Goal: Navigation & Orientation: Find specific page/section

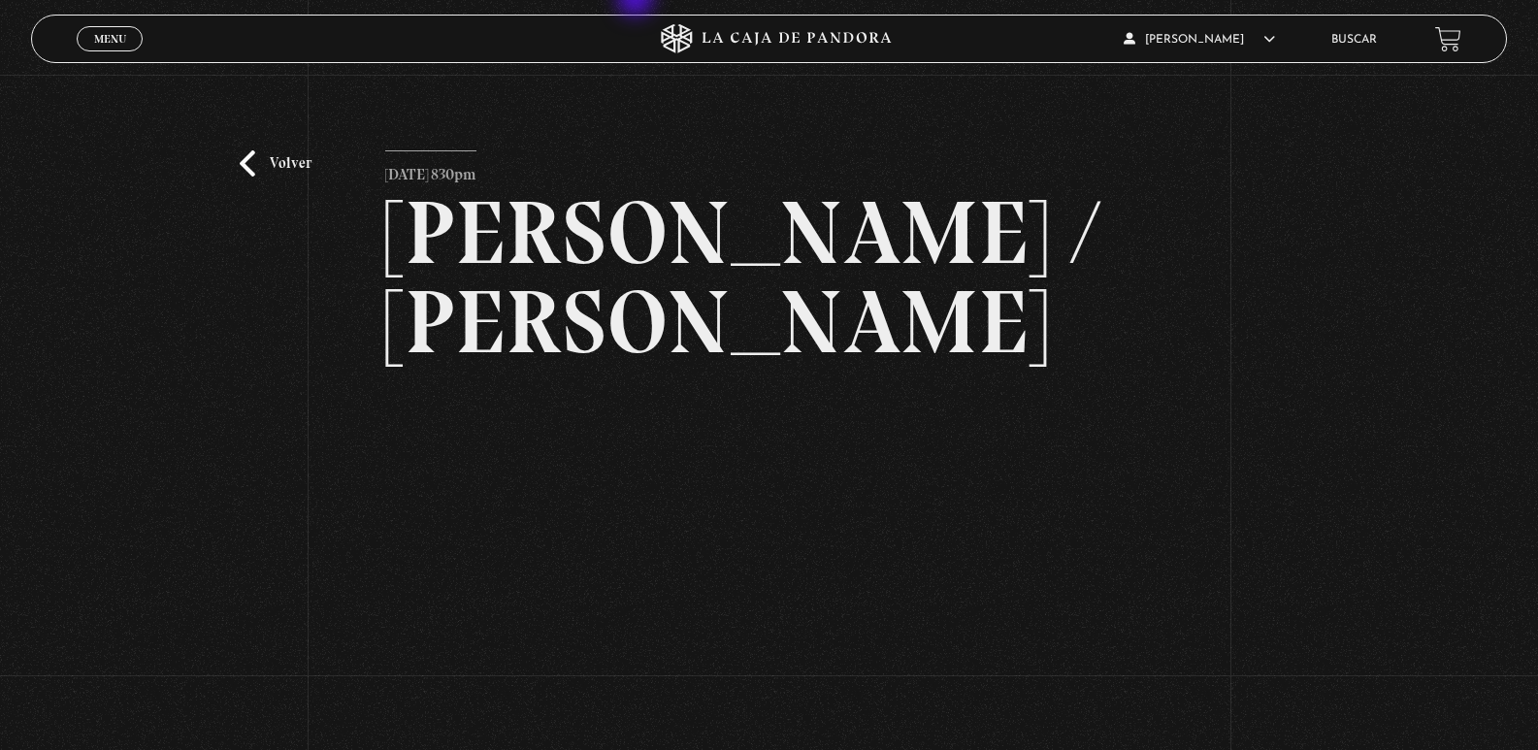
scroll to position [135, 0]
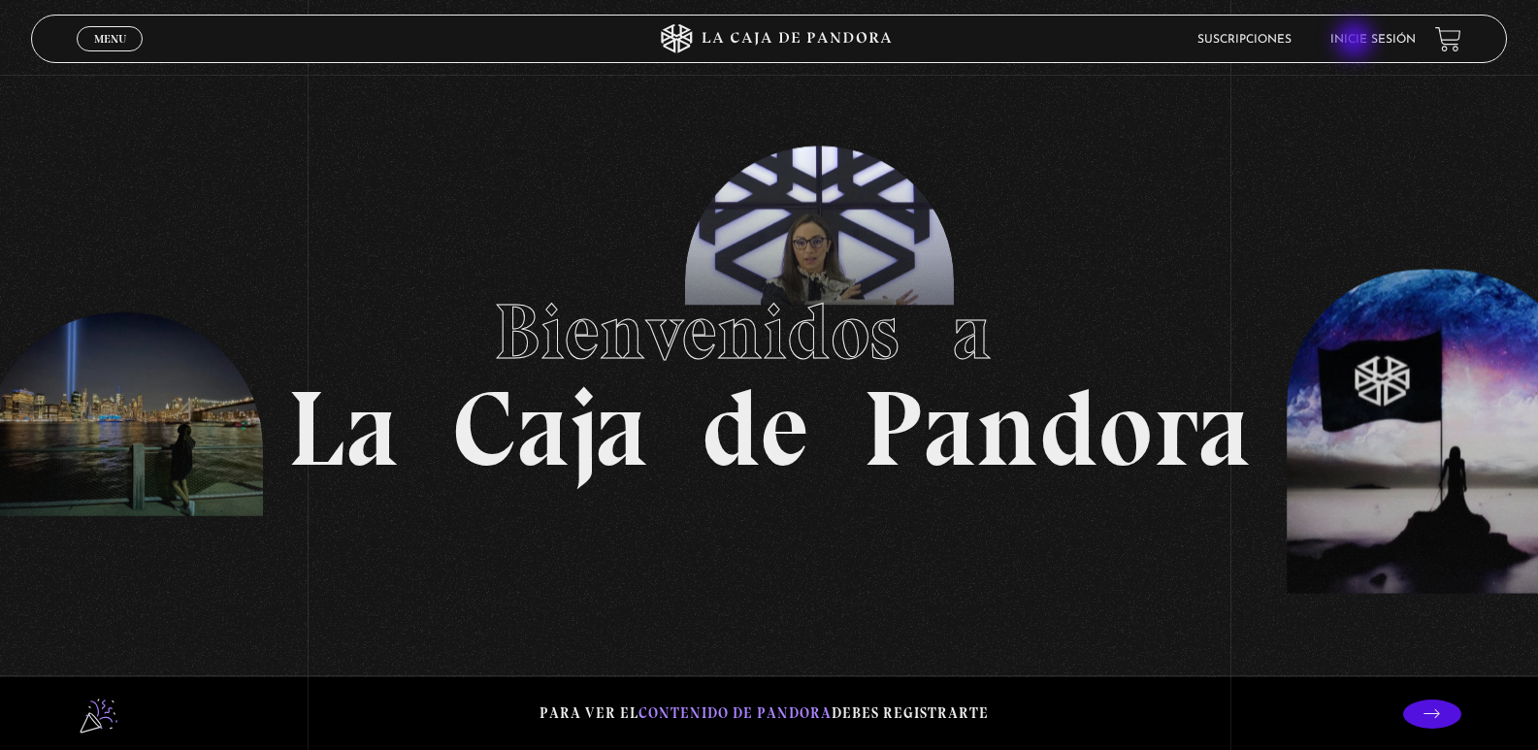
click at [1356, 42] on link "Inicie sesión" at bounding box center [1372, 40] width 85 height 12
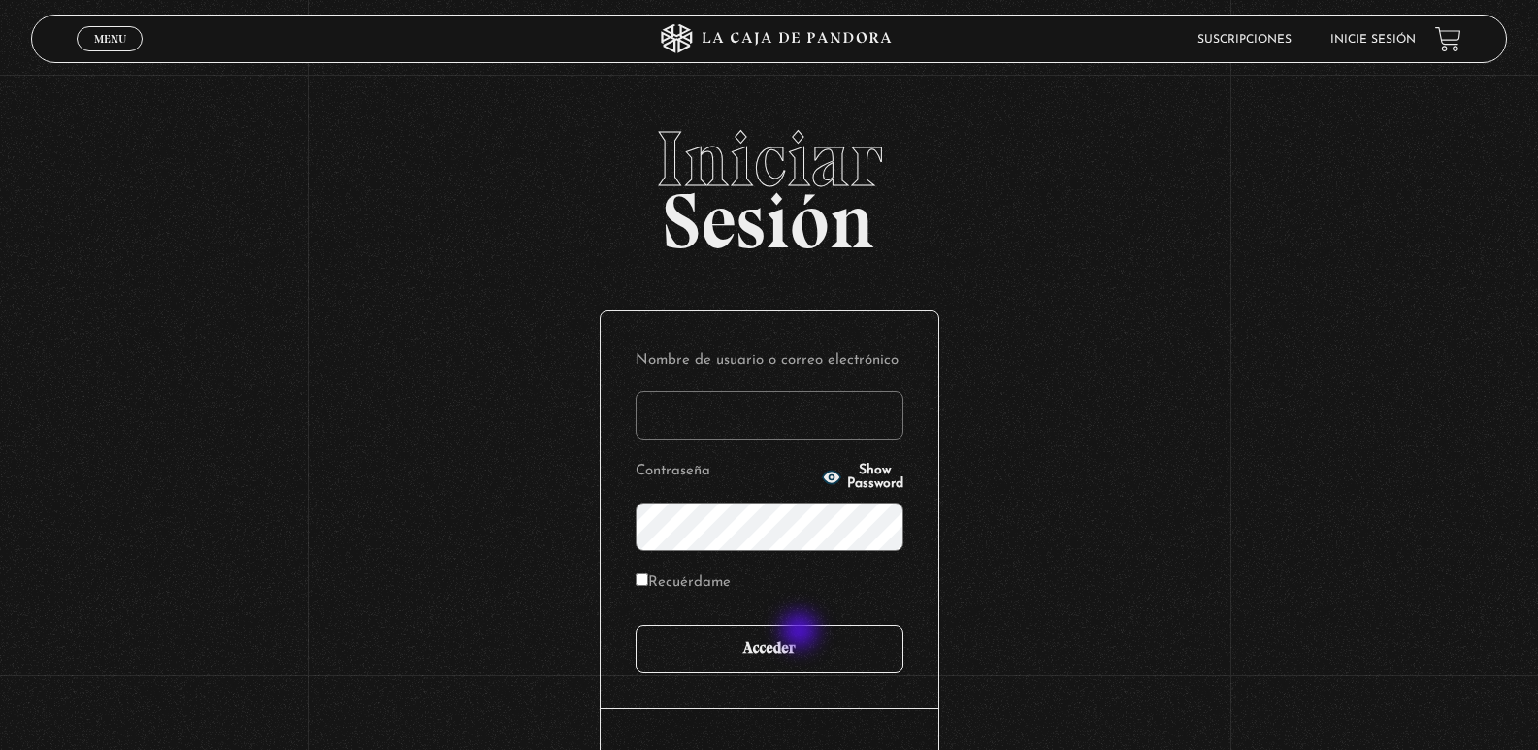
type input "[EMAIL_ADDRESS][DOMAIN_NAME]"
click at [801, 633] on input "Acceder" at bounding box center [770, 649] width 268 height 49
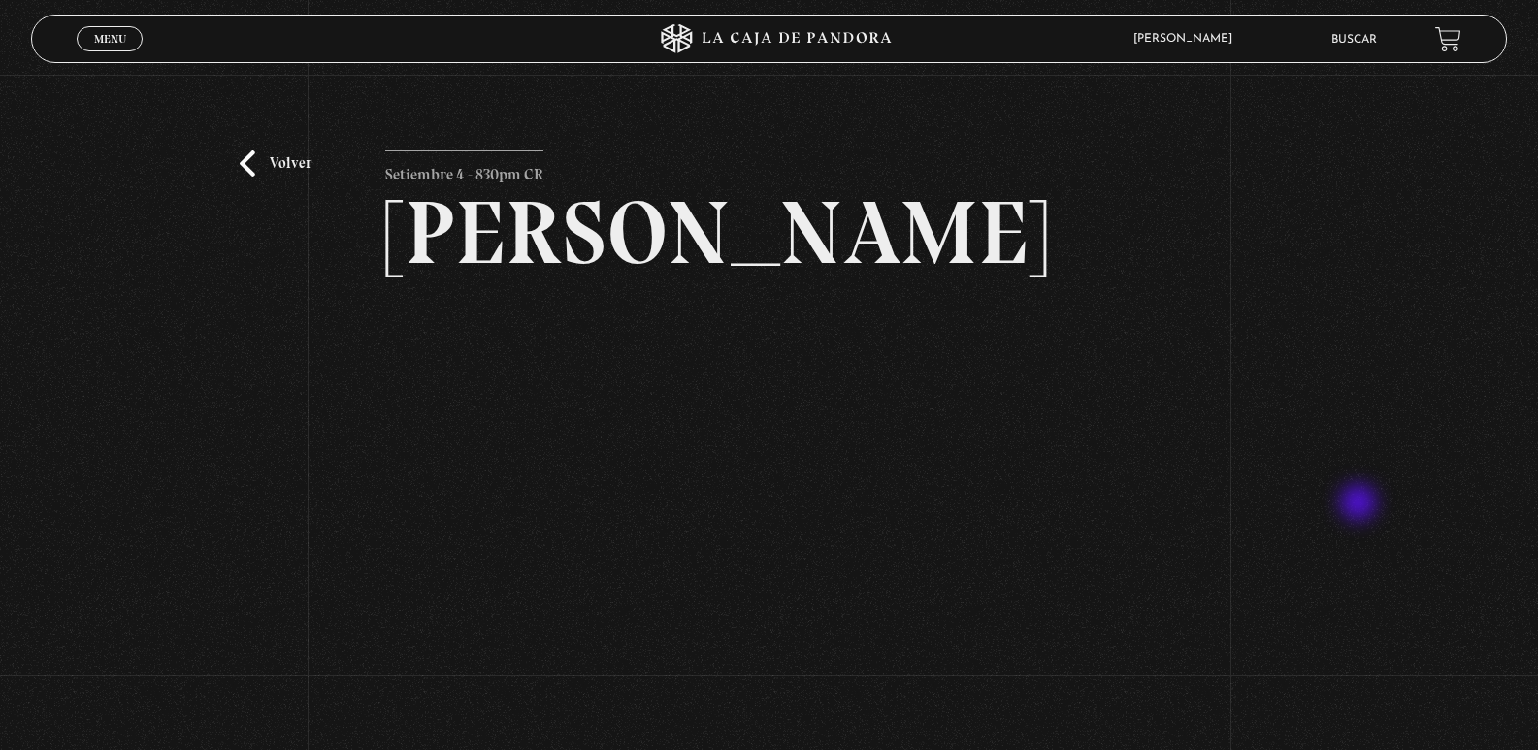
click at [1361, 501] on div "Volver Setiembre 4 - 830pm CR [PERSON_NAME]" at bounding box center [769, 669] width 1538 height 1188
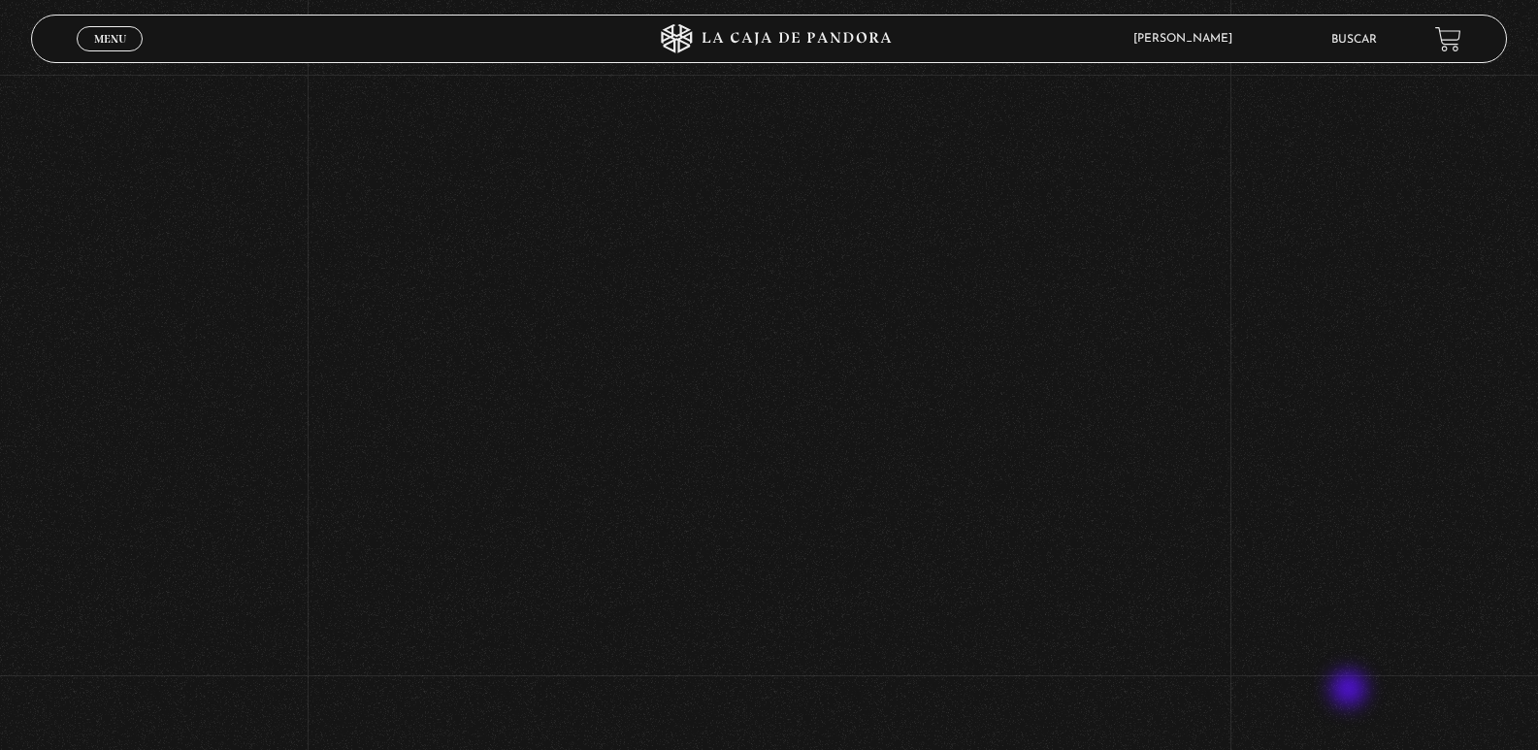
scroll to position [97, 0]
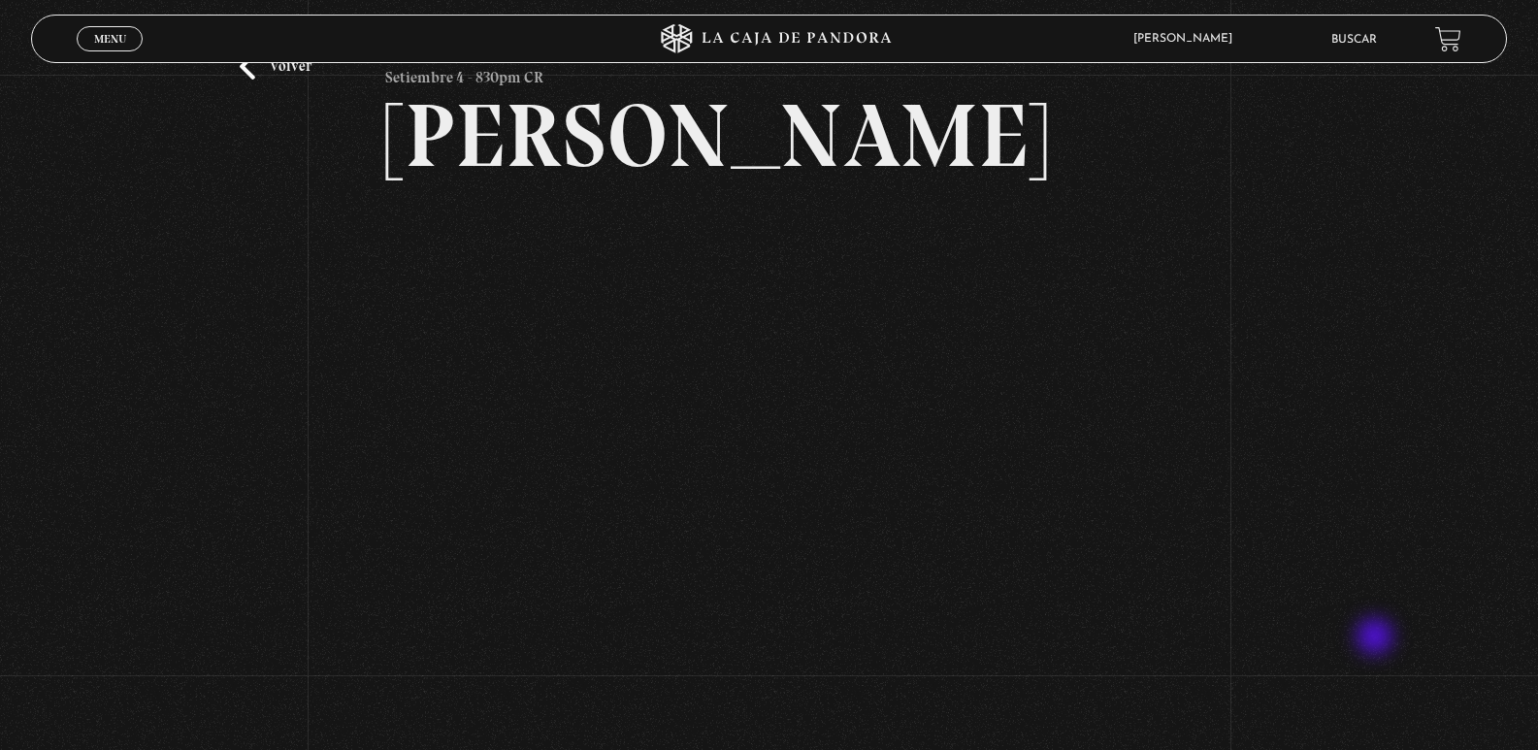
click at [1392, 582] on div "Volver Setiembre 4 - 830pm CR [PERSON_NAME]" at bounding box center [769, 572] width 1538 height 1188
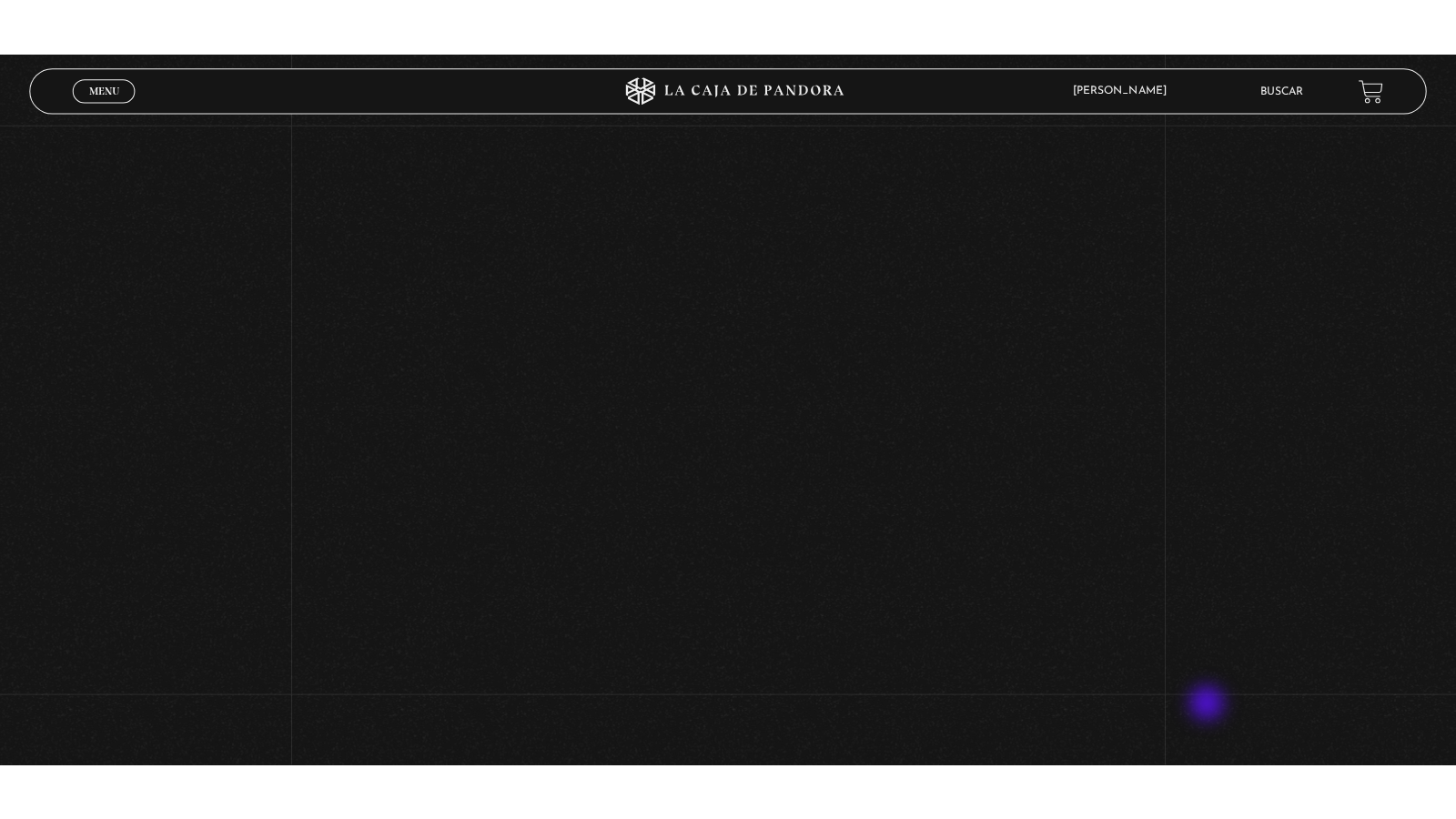
scroll to position [364, 0]
